Goal: Task Accomplishment & Management: Use online tool/utility

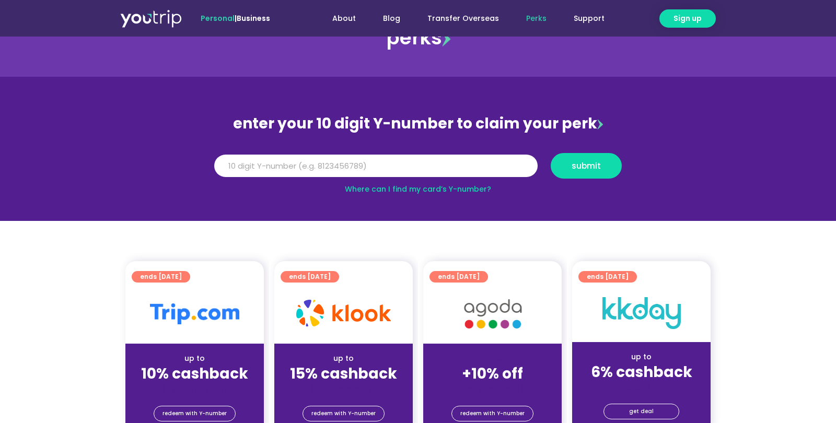
scroll to position [33, 0]
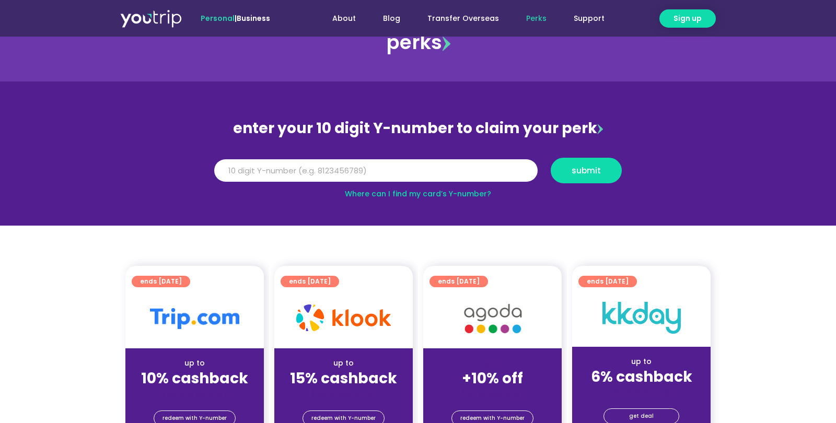
click at [427, 194] on link "Where can I find my card’s Y-number?" at bounding box center [418, 194] width 146 height 10
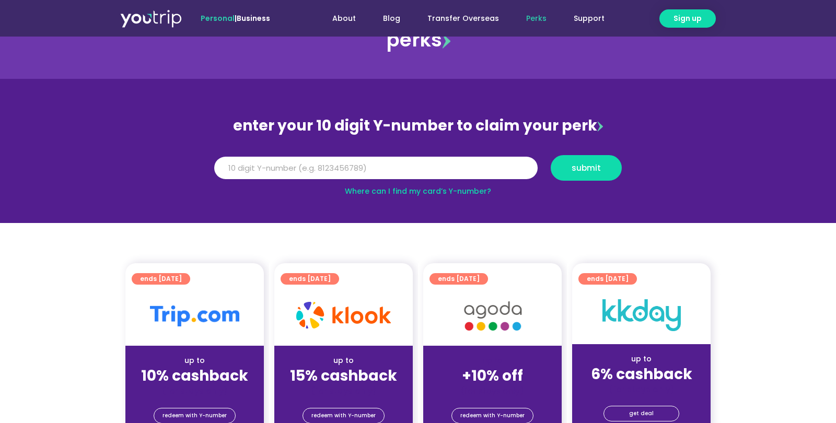
scroll to position [38, 0]
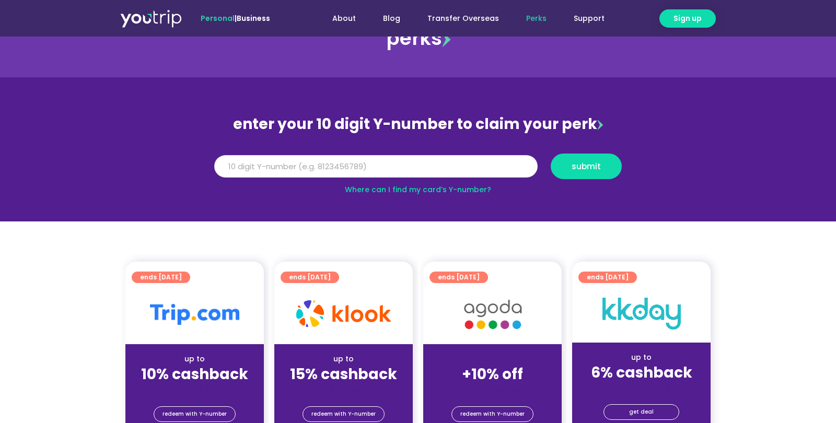
click at [261, 166] on input "Y Number" at bounding box center [375, 166] width 323 height 23
type input "8148277886"
click at [588, 169] on span "submit" at bounding box center [586, 166] width 29 height 8
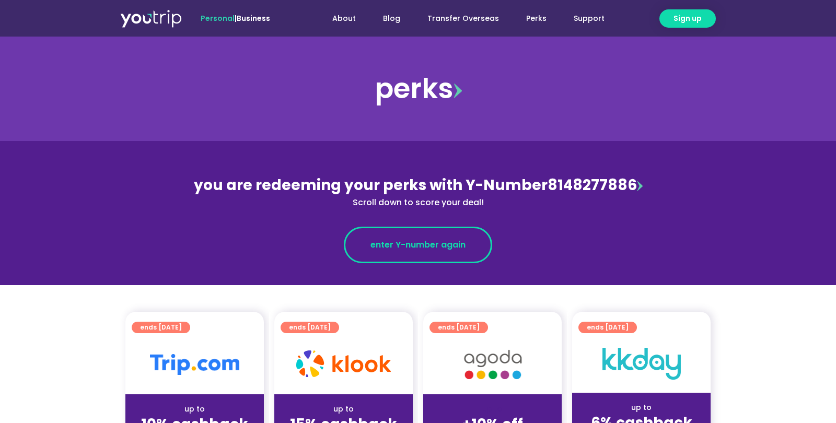
click at [413, 243] on span "enter Y-number again" at bounding box center [417, 245] width 95 height 13
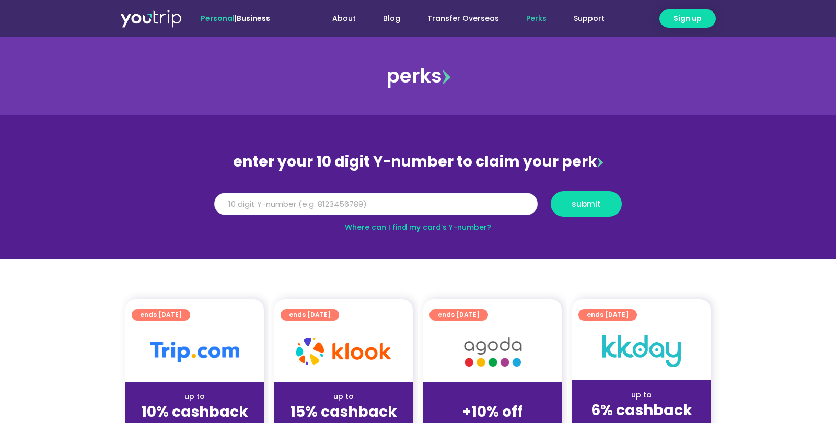
click at [238, 201] on input "Y Number" at bounding box center [375, 204] width 323 height 23
click at [587, 207] on span "submit" at bounding box center [586, 204] width 29 height 8
click at [586, 206] on span "submit" at bounding box center [586, 204] width 29 height 8
click at [586, 205] on span "submit" at bounding box center [586, 204] width 29 height 8
click at [229, 202] on input "Y Number" at bounding box center [375, 204] width 323 height 23
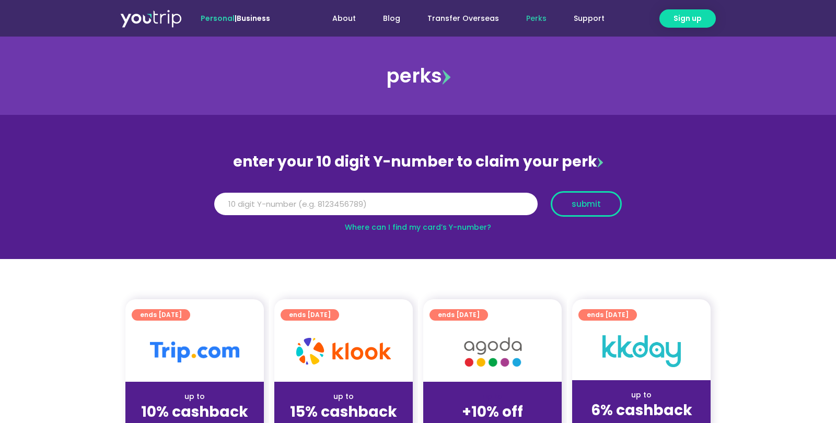
click at [584, 202] on span "submit" at bounding box center [586, 204] width 29 height 8
type input "8148277886"
click at [581, 204] on span "submit" at bounding box center [586, 204] width 29 height 8
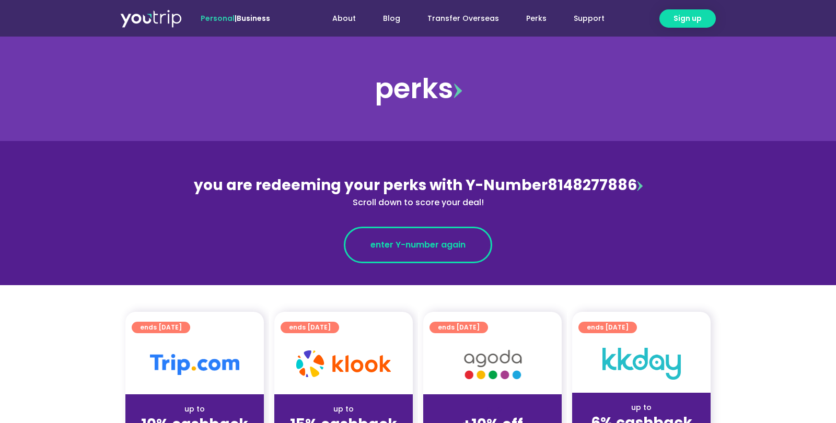
click at [418, 238] on link "enter Y-number again" at bounding box center [418, 245] width 148 height 37
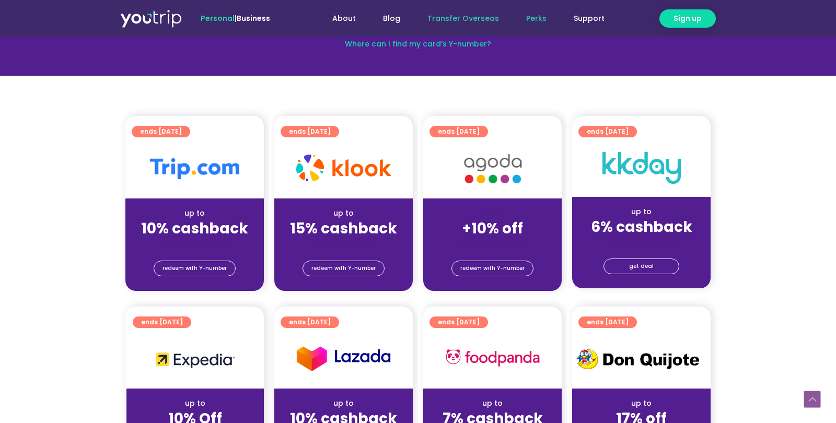
scroll to position [182, 0]
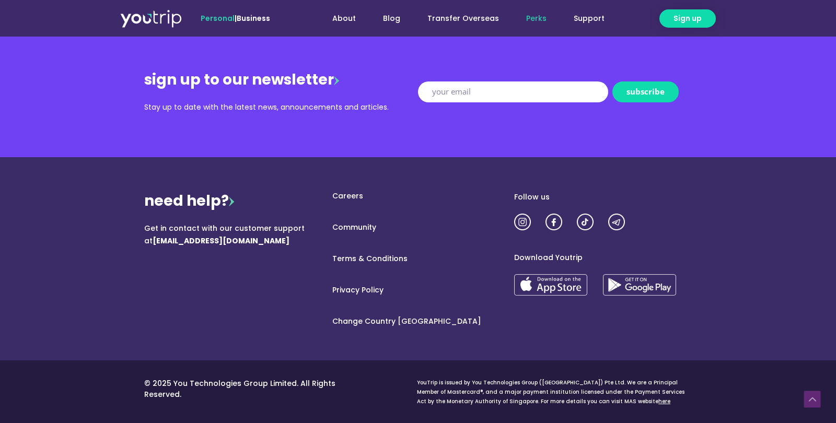
scroll to position [1320, 0]
